Goal: Book appointment/travel/reservation

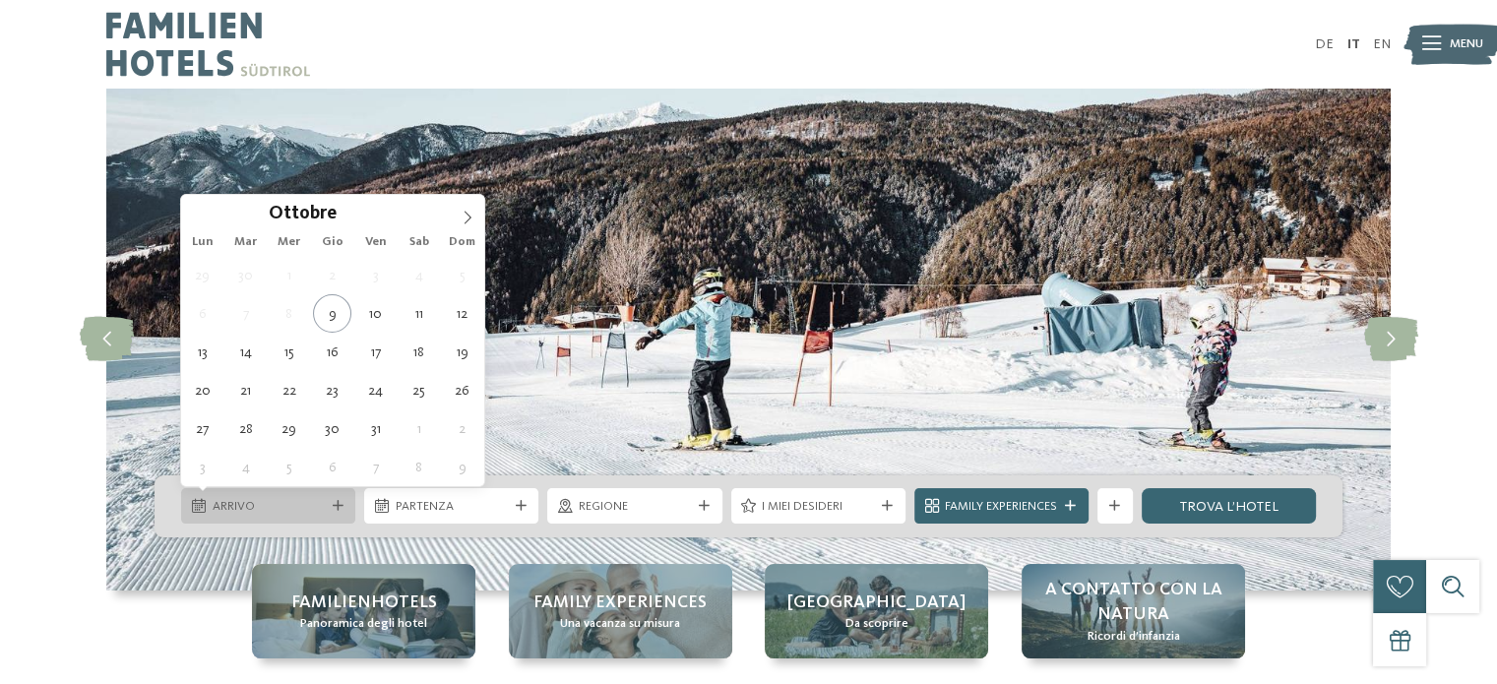
click at [276, 505] on span "Arrivo" at bounding box center [269, 507] width 112 height 18
click at [469, 218] on icon at bounding box center [468, 218] width 14 height 14
type div "[DATE]"
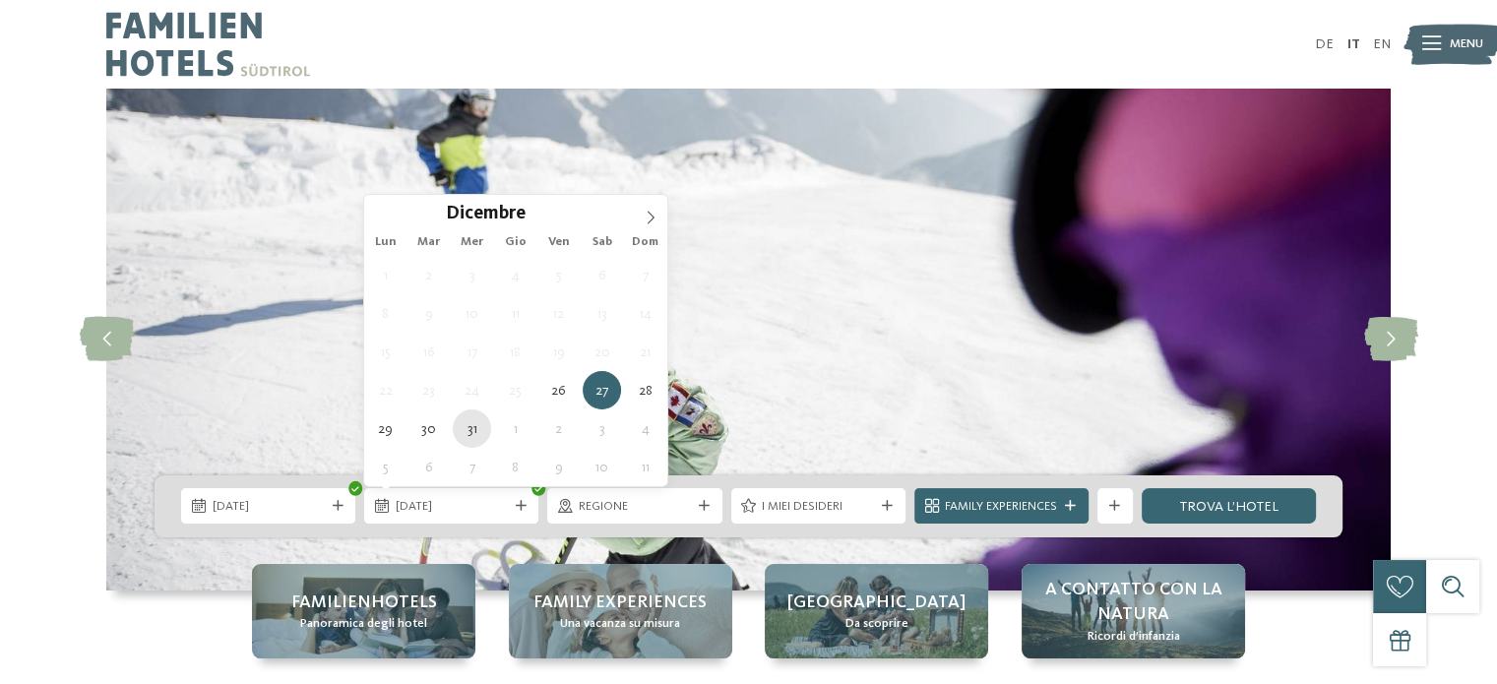
type div "[DATE]"
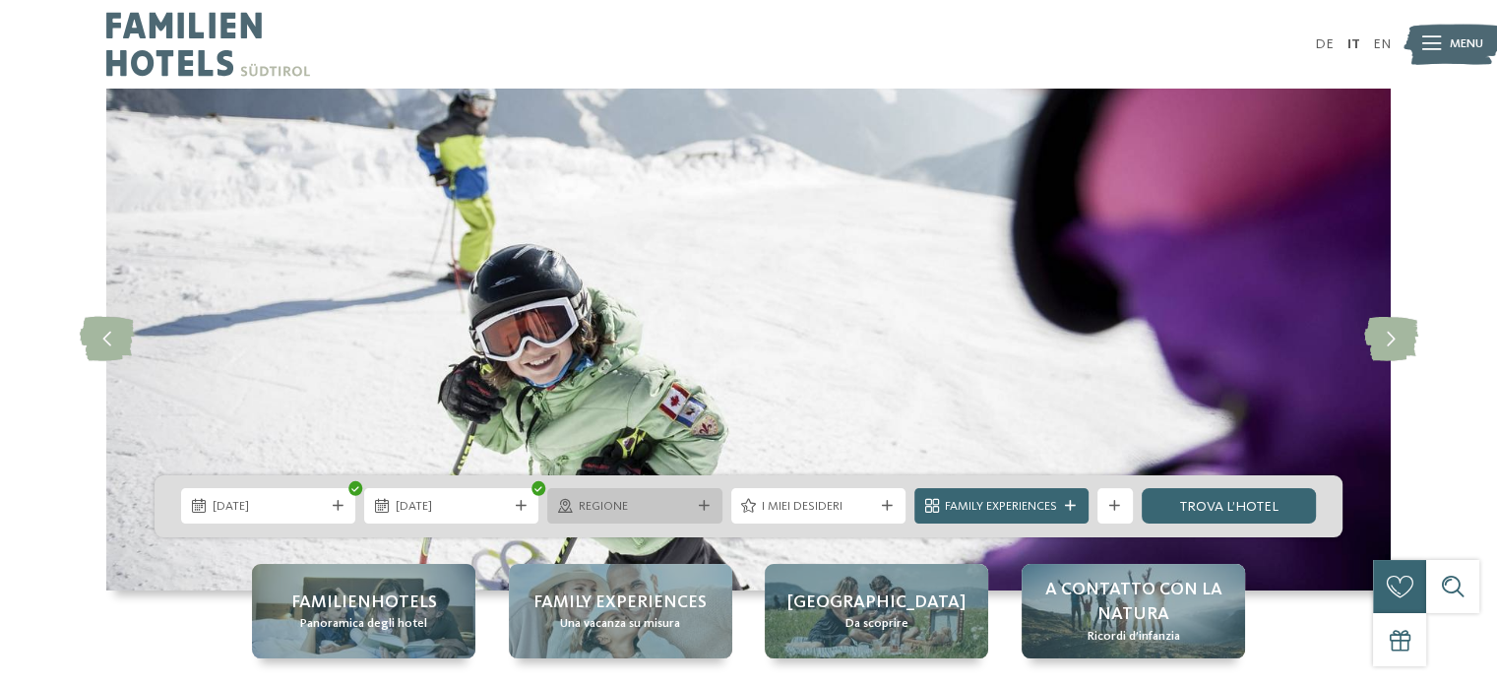
click at [611, 519] on div "Regione" at bounding box center [634, 505] width 174 height 35
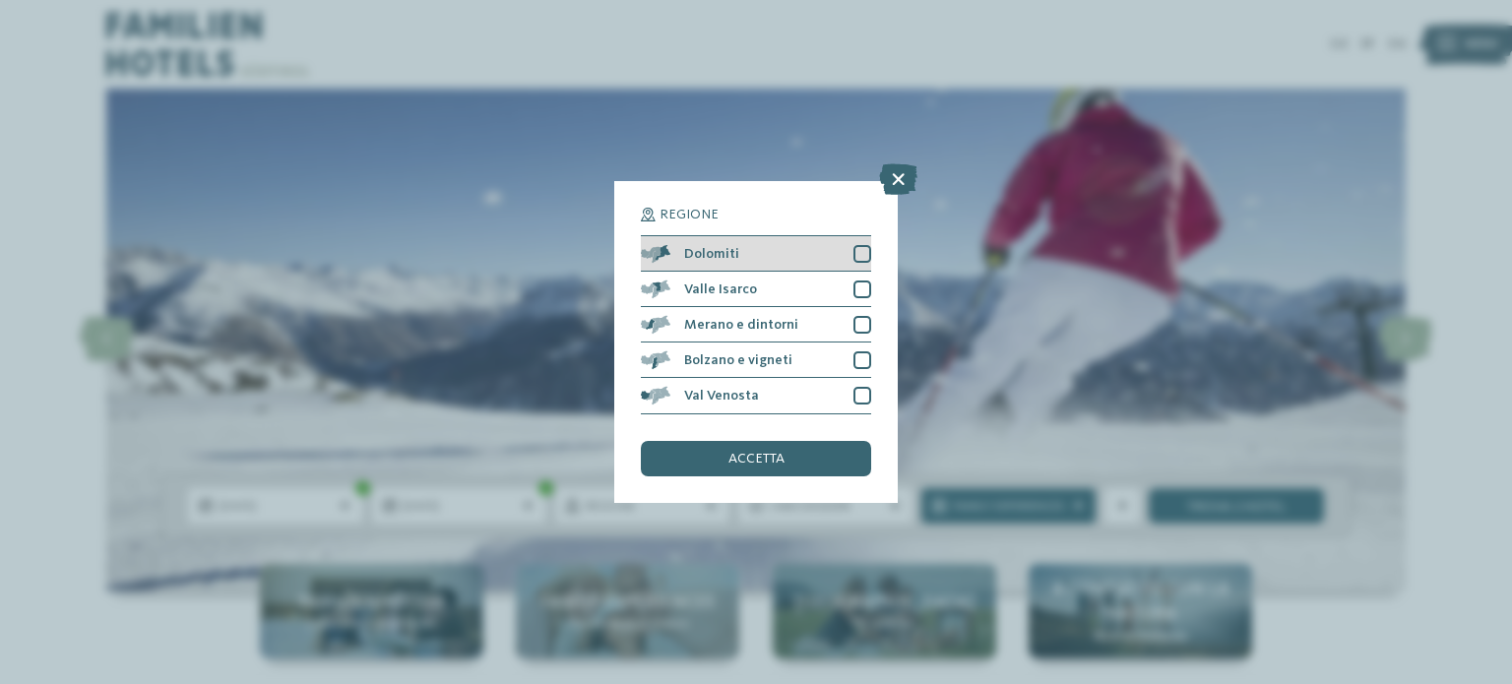
click at [764, 260] on div "Dolomiti" at bounding box center [756, 253] width 230 height 35
click at [764, 468] on div "accetta" at bounding box center [756, 458] width 230 height 35
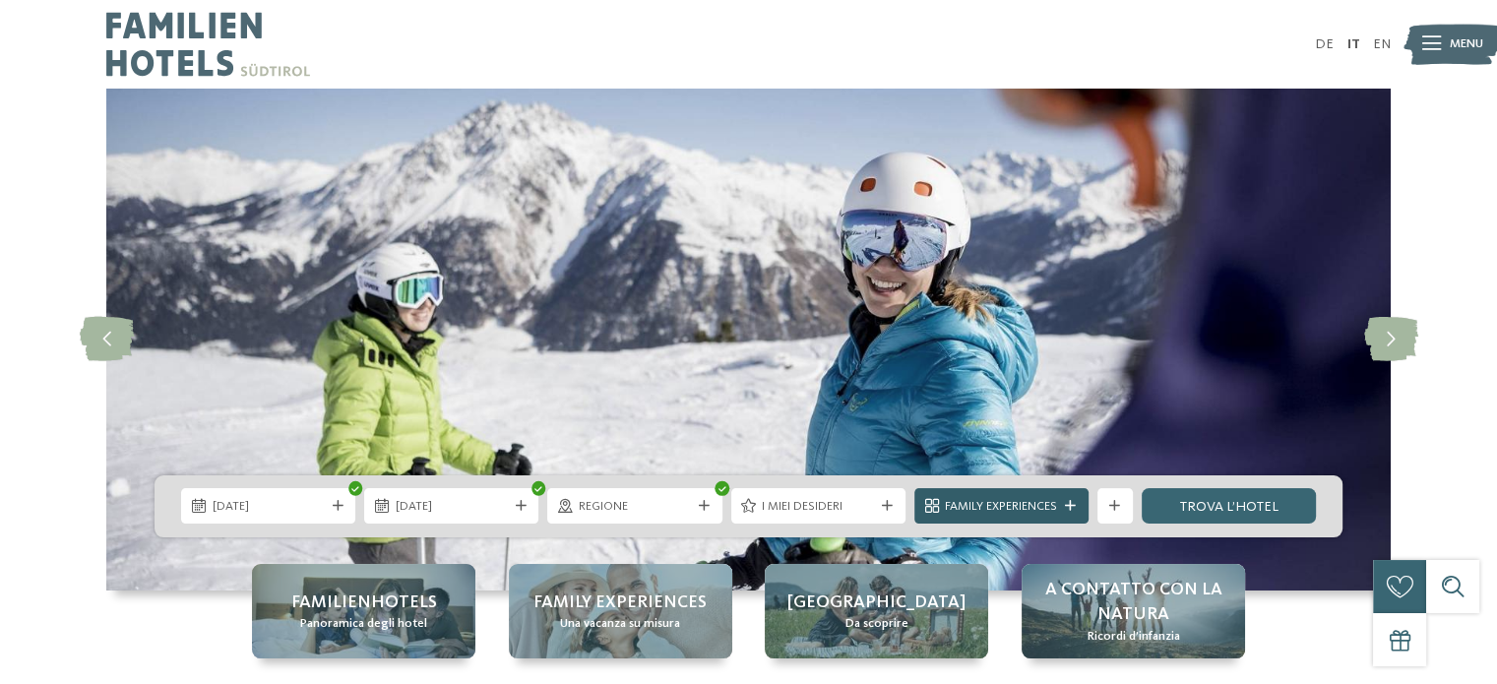
click at [1017, 499] on span "Family Experiences" at bounding box center [1001, 507] width 112 height 18
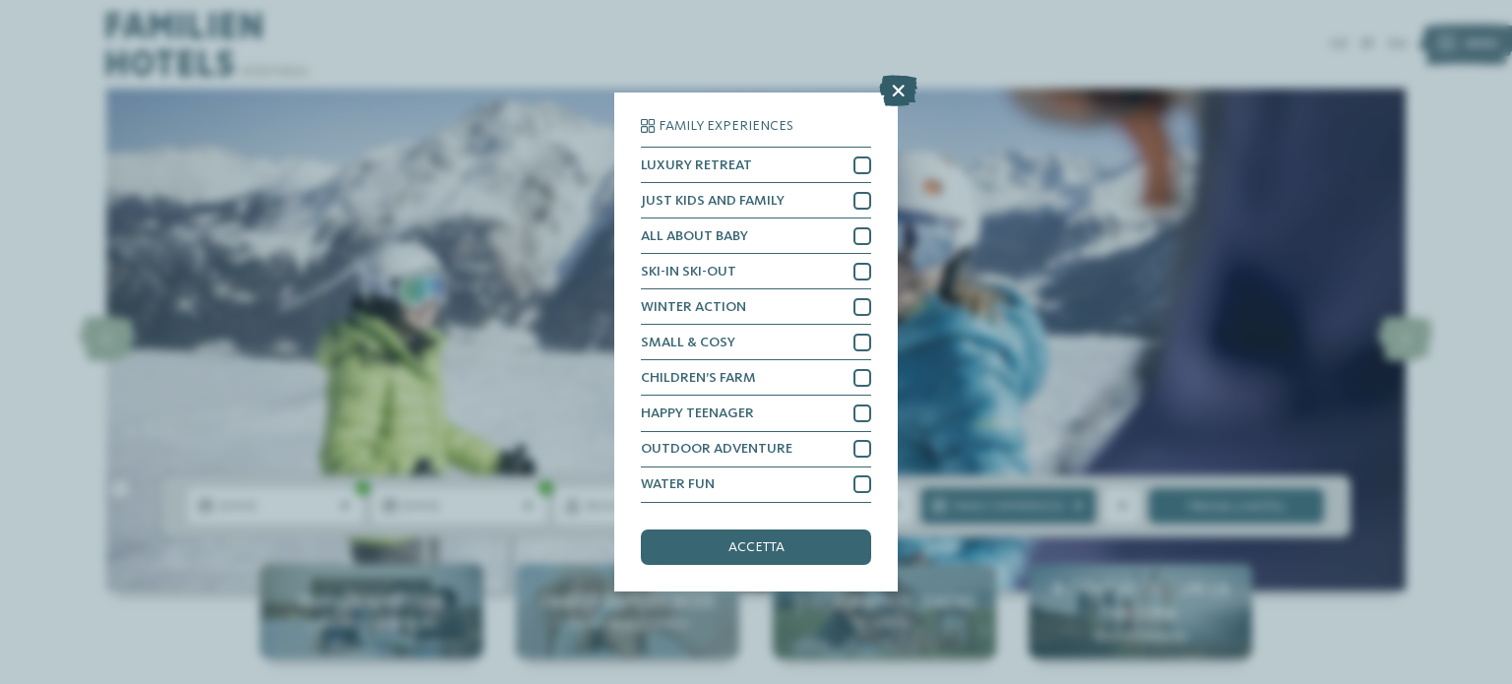
click at [900, 99] on icon at bounding box center [898, 92] width 38 height 32
